Goal: Navigation & Orientation: Find specific page/section

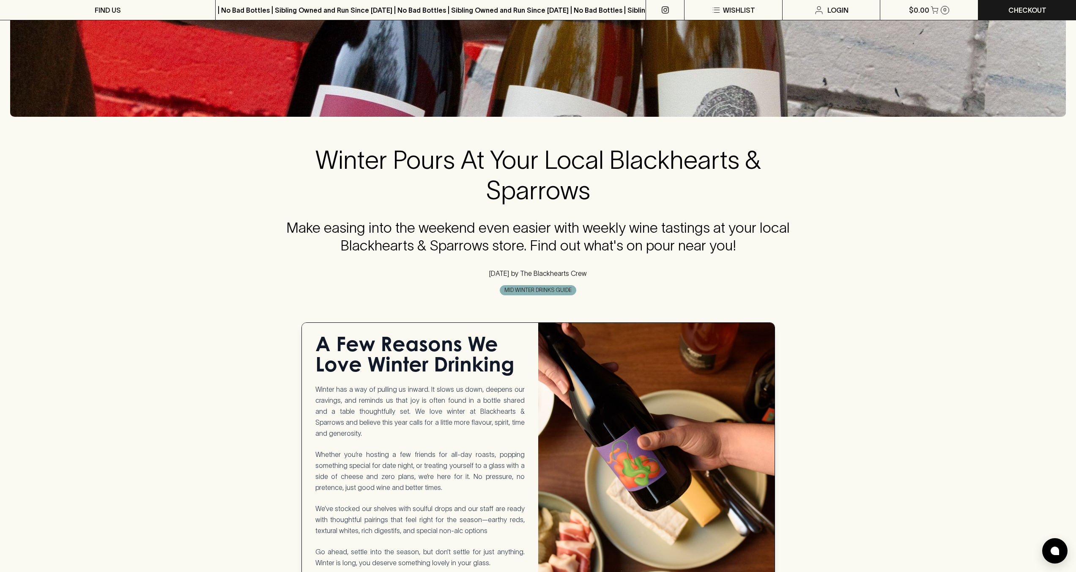
scroll to position [109, 0]
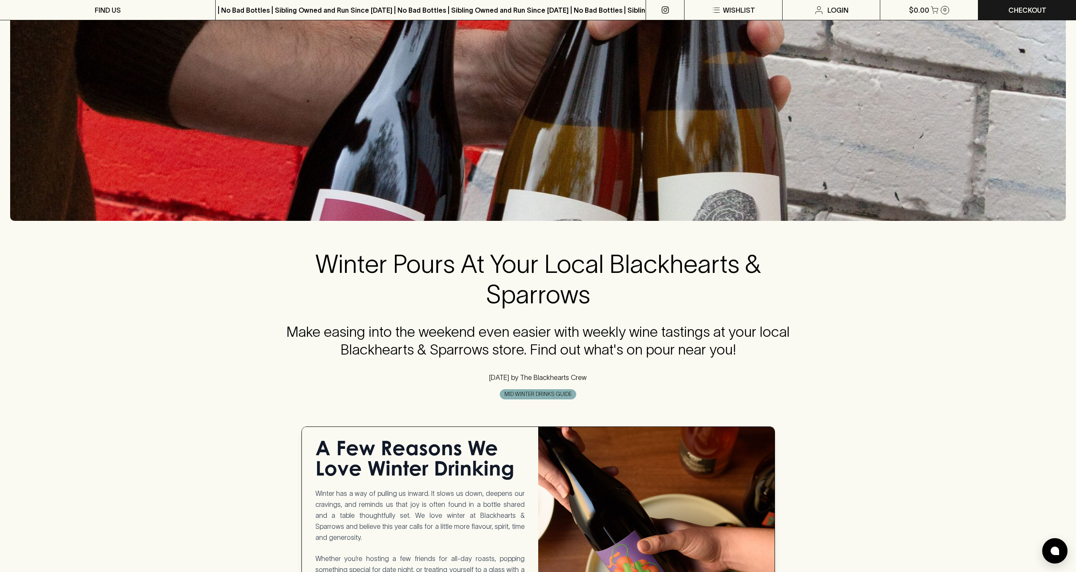
click at [534, 395] on span "MID WINTER DRINKS GUIDE" at bounding box center [538, 394] width 76 height 8
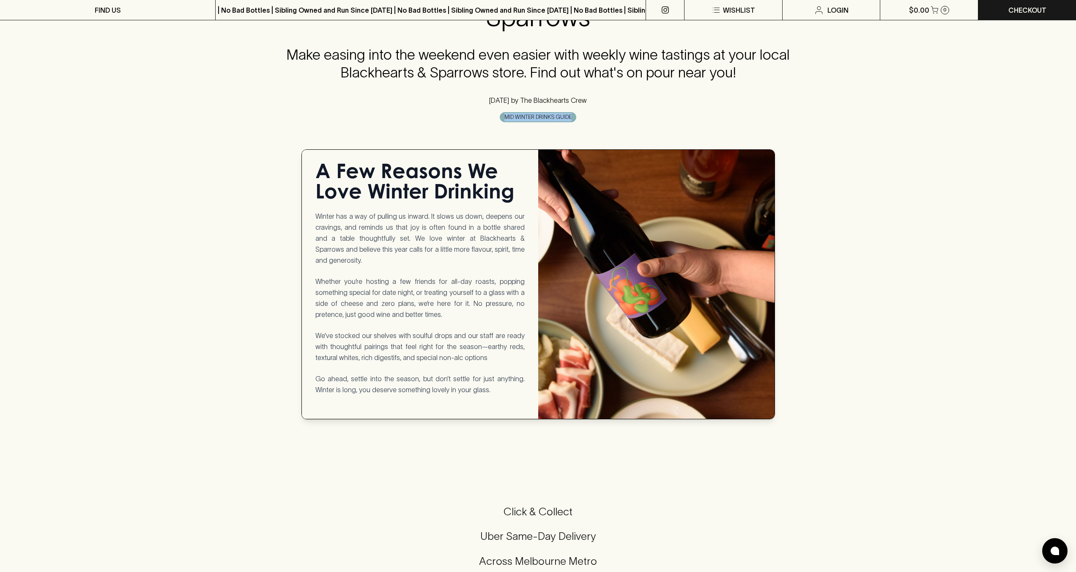
scroll to position [439, 0]
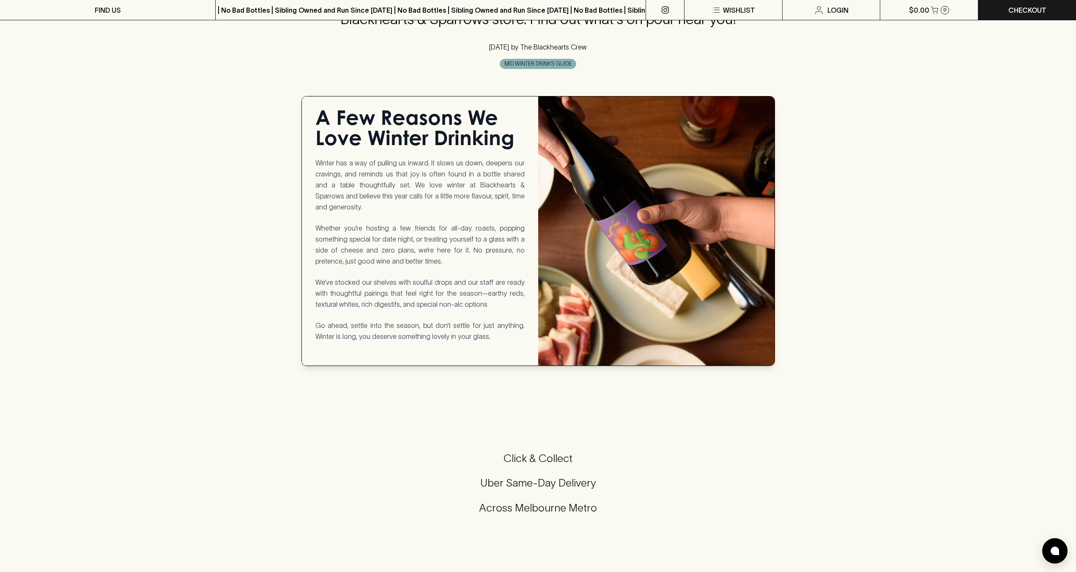
click at [533, 501] on h5 "Across Melbourne Metro" at bounding box center [538, 508] width 1056 height 14
click at [536, 476] on h5 "Uber Same-Day Delivery" at bounding box center [538, 483] width 1056 height 14
click at [539, 451] on h5 "Click & Collect" at bounding box center [538, 458] width 1056 height 14
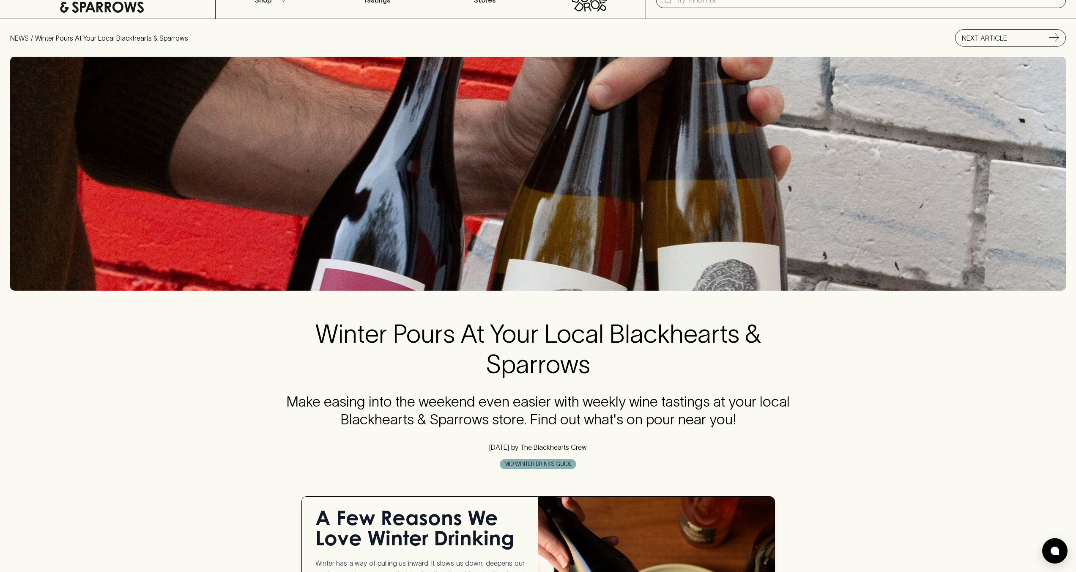
scroll to position [0, 0]
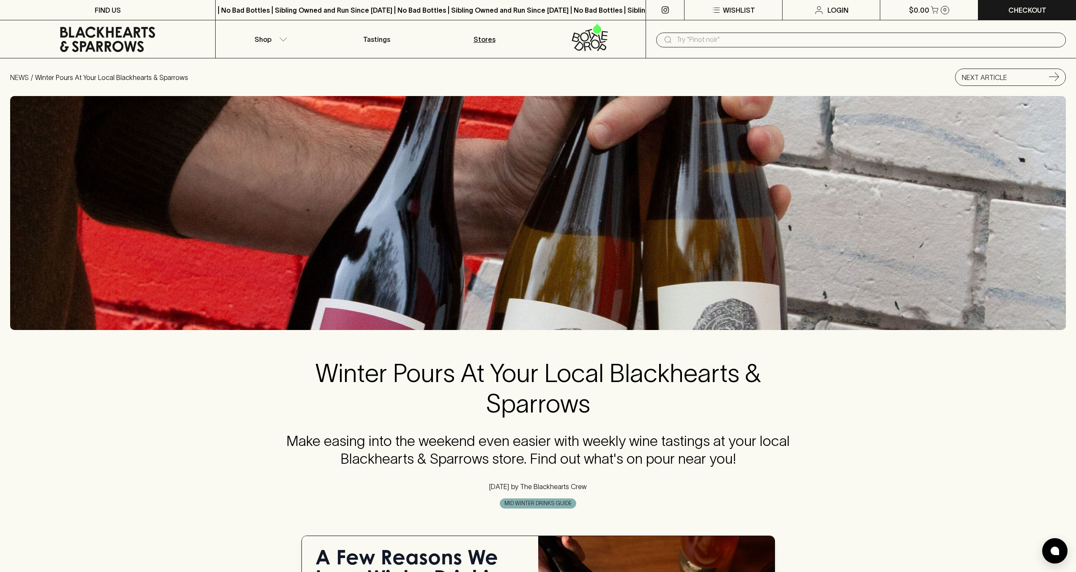
click at [484, 39] on p "Stores" at bounding box center [485, 39] width 22 height 10
